Goal: Download file/media

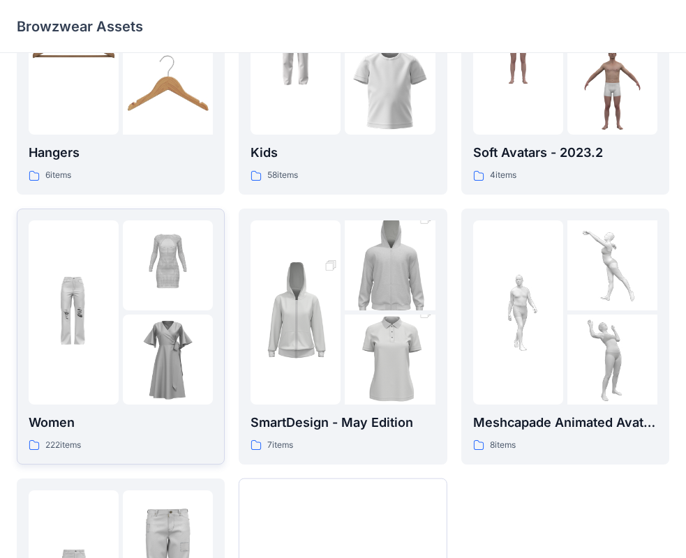
scroll to position [140, 0]
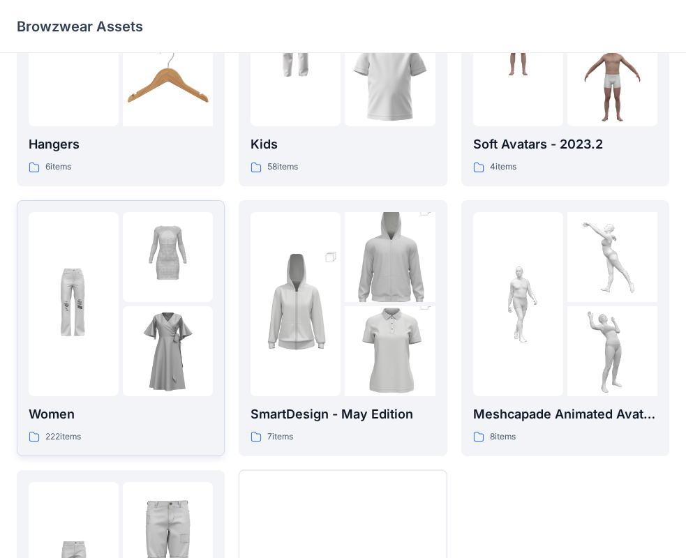
click at [69, 343] on img at bounding box center [74, 304] width 90 height 90
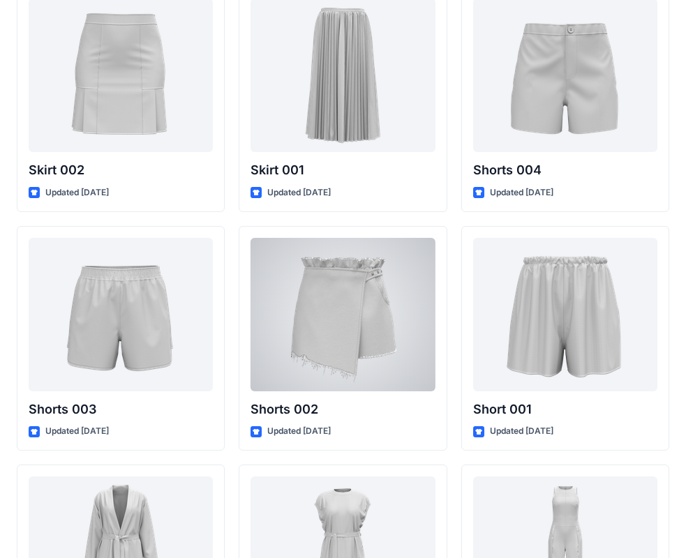
scroll to position [7909, 0]
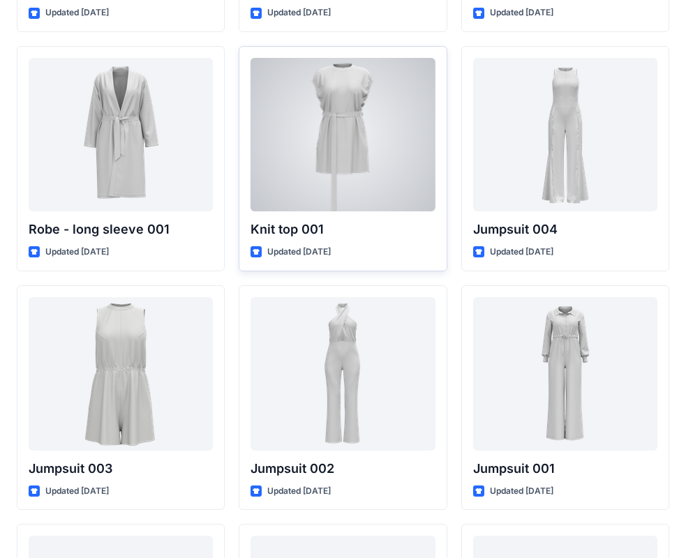
click at [366, 138] on div at bounding box center [342, 134] width 184 height 153
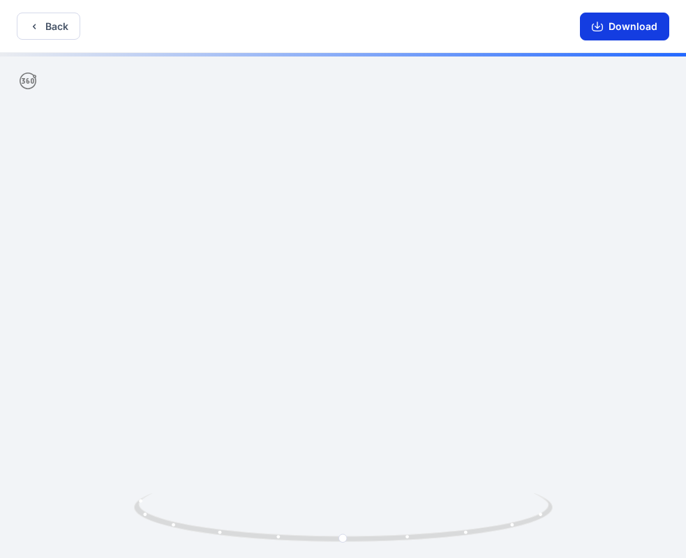
click at [638, 13] on button "Download" at bounding box center [624, 27] width 89 height 28
click at [636, 17] on button "Download" at bounding box center [624, 27] width 89 height 28
click at [635, 28] on button "Download" at bounding box center [624, 27] width 89 height 28
